Goal: Task Accomplishment & Management: Complete application form

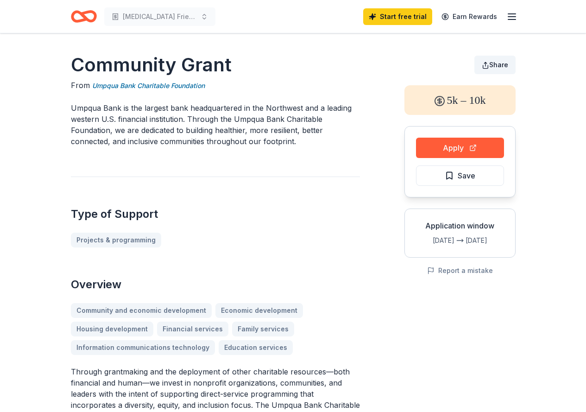
click at [500, 63] on span "Share" at bounding box center [498, 65] width 19 height 8
click at [252, 332] on div "Community and economic development Economic development Housing development Fin…" at bounding box center [215, 329] width 289 height 52
click at [461, 151] on button "Apply" at bounding box center [460, 148] width 88 height 20
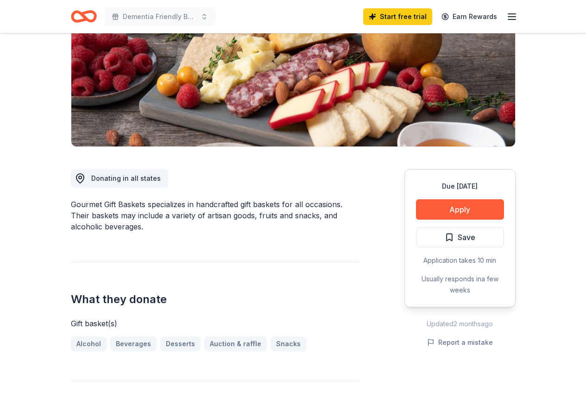
scroll to position [278, 0]
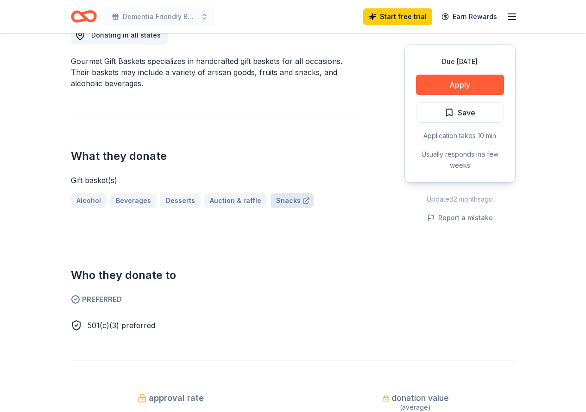
click at [283, 199] on link "Snacks" at bounding box center [291, 200] width 43 height 15
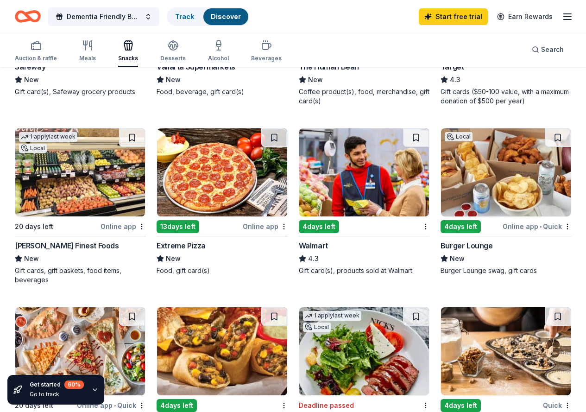
scroll to position [602, 0]
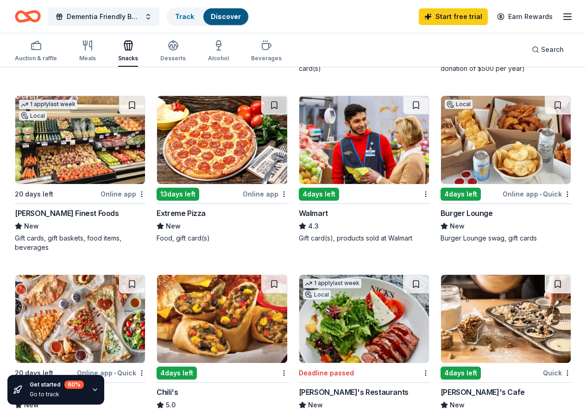
click at [481, 366] on div "4 days left" at bounding box center [460, 372] width 40 height 13
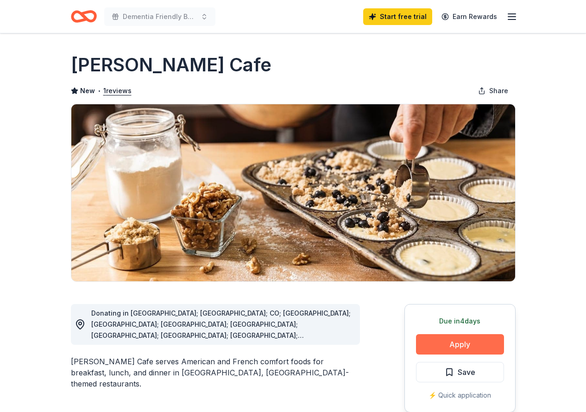
click at [463, 346] on button "Apply" at bounding box center [460, 344] width 88 height 20
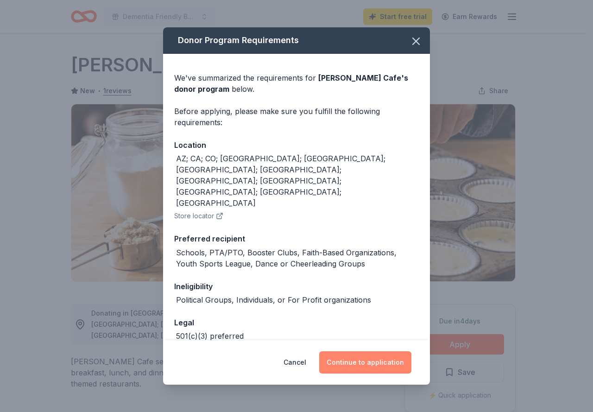
click at [364, 362] on button "Continue to application" at bounding box center [365, 362] width 92 height 22
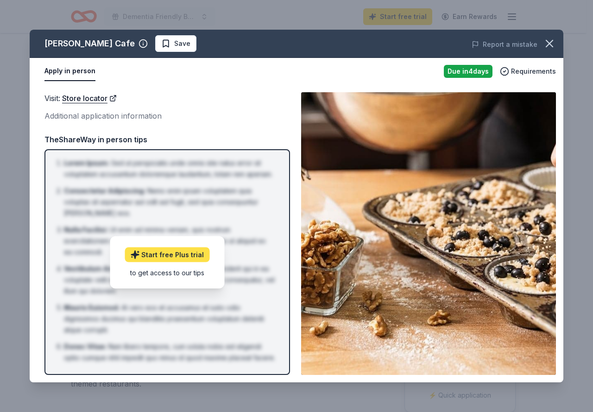
click at [168, 253] on link "Start free Plus trial" at bounding box center [167, 254] width 85 height 15
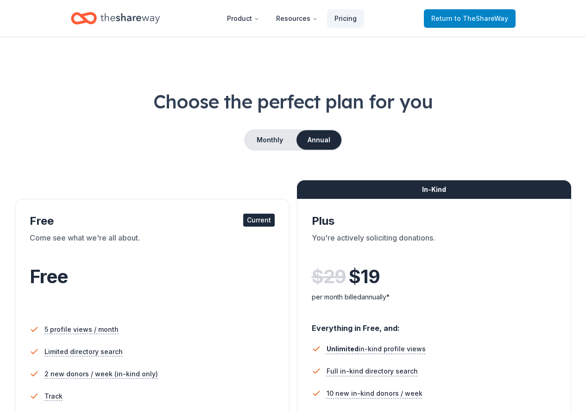
click at [472, 14] on span "Return to TheShareWay" at bounding box center [469, 18] width 77 height 11
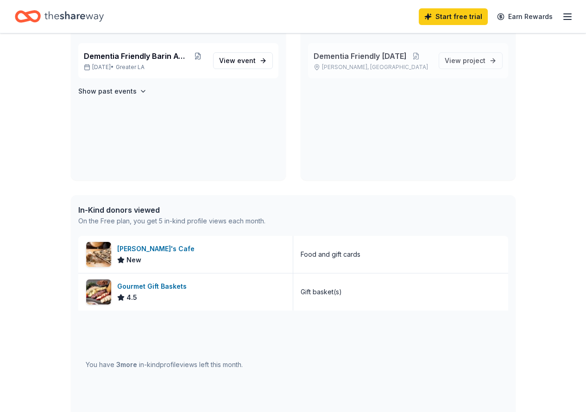
scroll to position [232, 0]
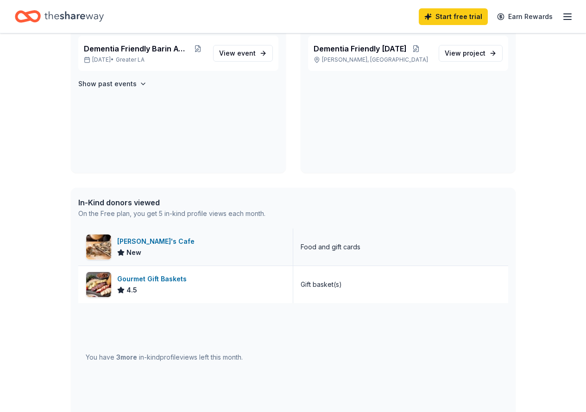
click at [146, 238] on div "[PERSON_NAME]'s Cafe" at bounding box center [157, 241] width 81 height 11
click at [141, 279] on div "Gourmet Gift Baskets" at bounding box center [153, 278] width 73 height 11
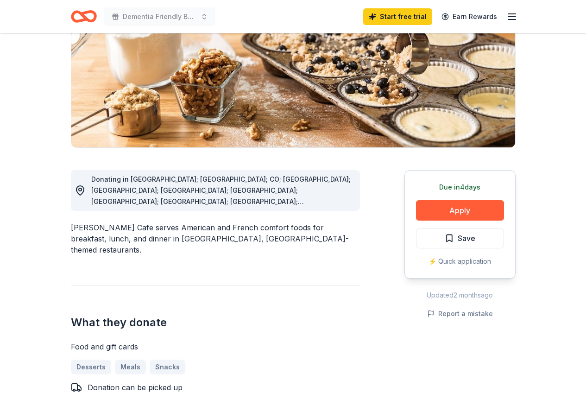
scroll to position [139, 0]
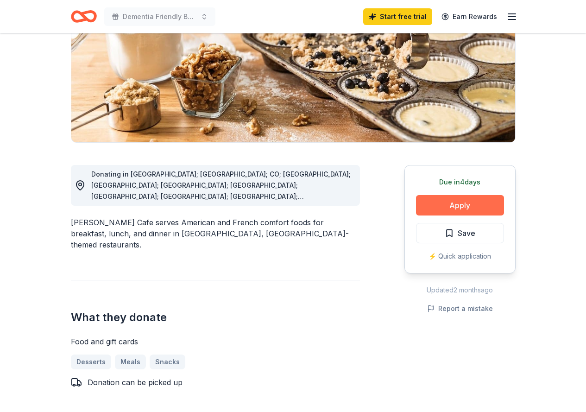
click at [462, 206] on button "Apply" at bounding box center [460, 205] width 88 height 20
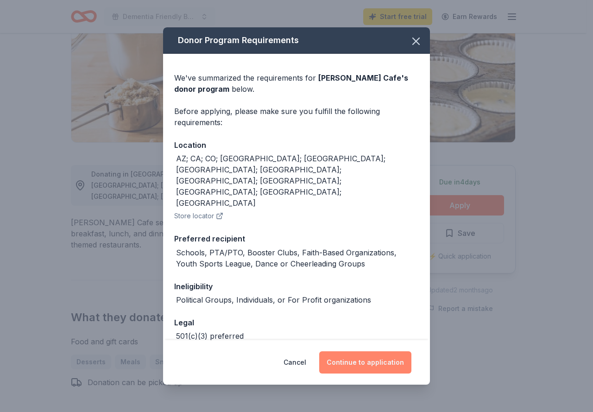
click at [381, 363] on button "Continue to application" at bounding box center [365, 362] width 92 height 22
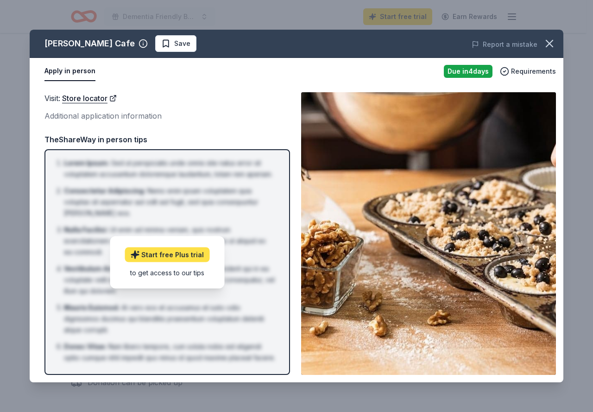
click at [180, 257] on link "Start free Plus trial" at bounding box center [167, 254] width 85 height 15
click at [546, 43] on icon "button" at bounding box center [549, 43] width 13 height 13
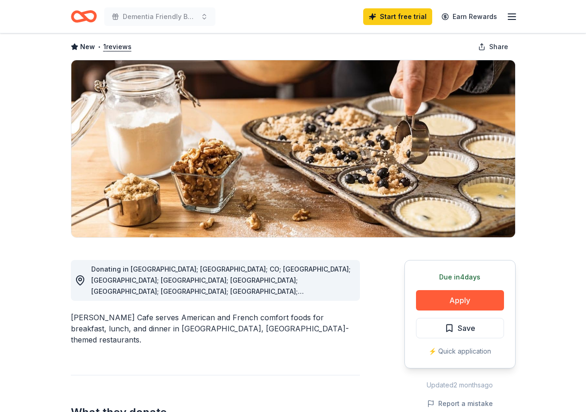
scroll to position [0, 0]
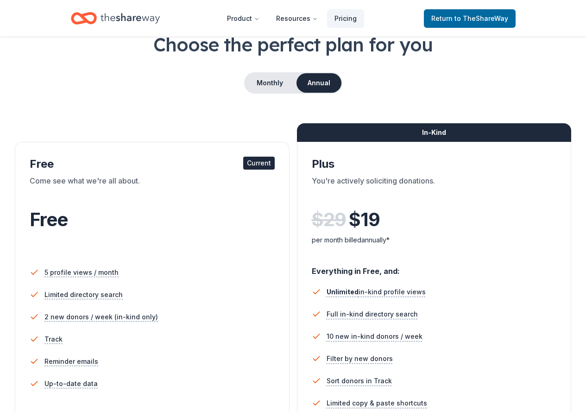
scroll to position [139, 0]
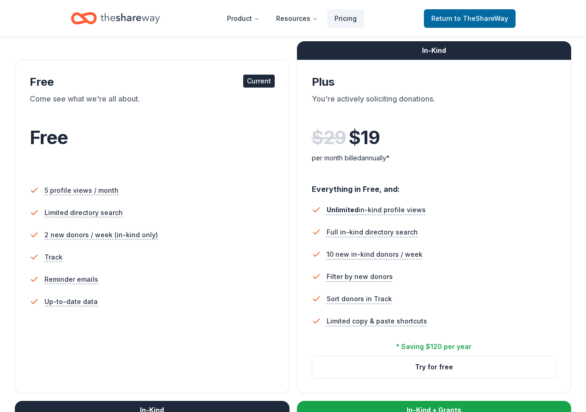
click at [63, 141] on span "Free" at bounding box center [49, 137] width 38 height 23
click at [88, 231] on span "2 new donors / week (in-kind only)" at bounding box center [101, 235] width 119 height 12
click at [70, 235] on span "2 new donors / week (in-kind only)" at bounding box center [101, 235] width 119 height 12
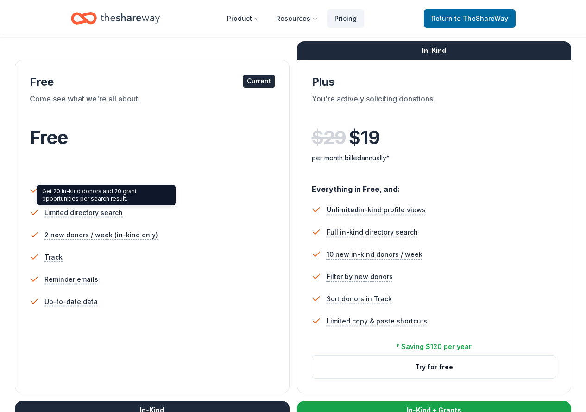
click at [100, 199] on div "Get 20 in-kind donors and 20 grant opportunities per search result. Get 20 in-k…" at bounding box center [106, 195] width 139 height 20
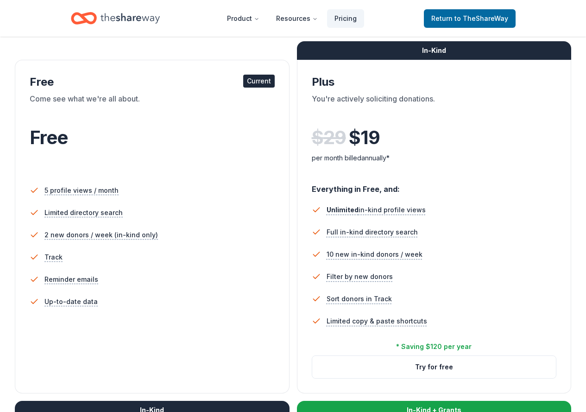
click at [243, 82] on div "Current" at bounding box center [258, 81] width 31 height 13
click at [41, 108] on div "Come see what we're all about." at bounding box center [152, 106] width 245 height 26
click at [466, 19] on span "to TheShareWay" at bounding box center [481, 18] width 54 height 8
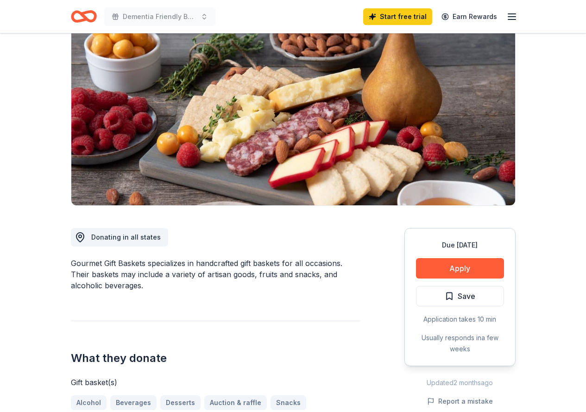
scroll to position [185, 0]
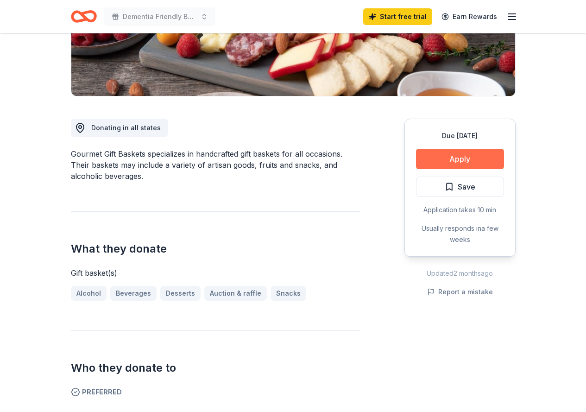
click at [461, 160] on button "Apply" at bounding box center [460, 159] width 88 height 20
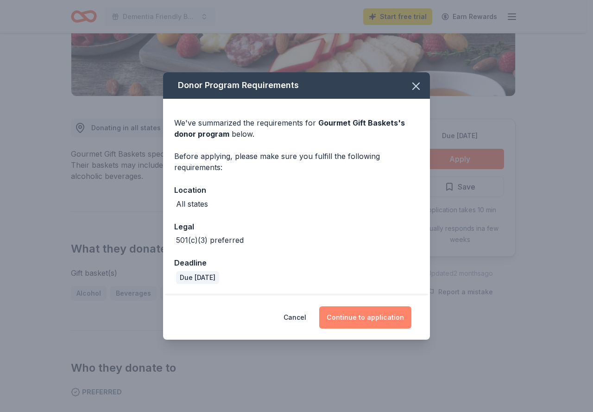
click at [352, 322] on button "Continue to application" at bounding box center [365, 317] width 92 height 22
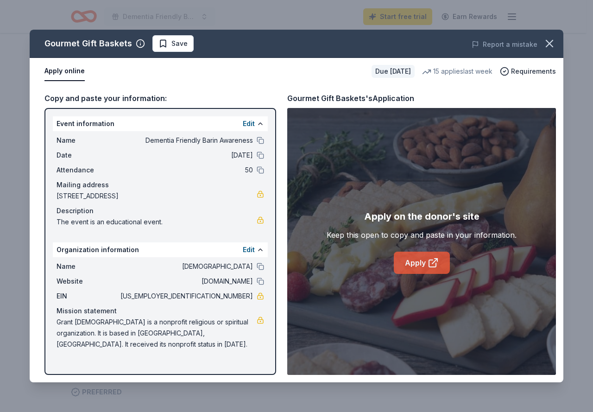
click at [411, 258] on link "Apply" at bounding box center [422, 262] width 56 height 22
click at [552, 40] on icon "button" at bounding box center [549, 43] width 6 height 6
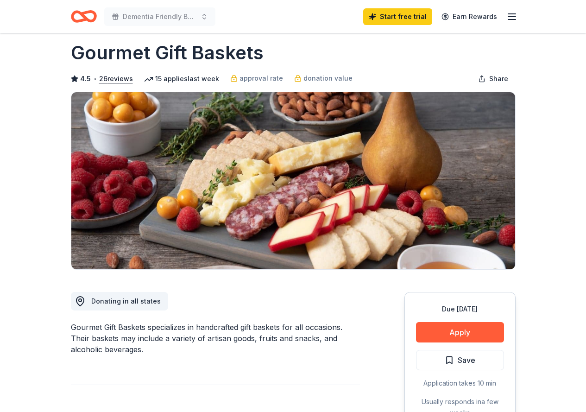
scroll to position [0, 0]
